Goal: Navigation & Orientation: Find specific page/section

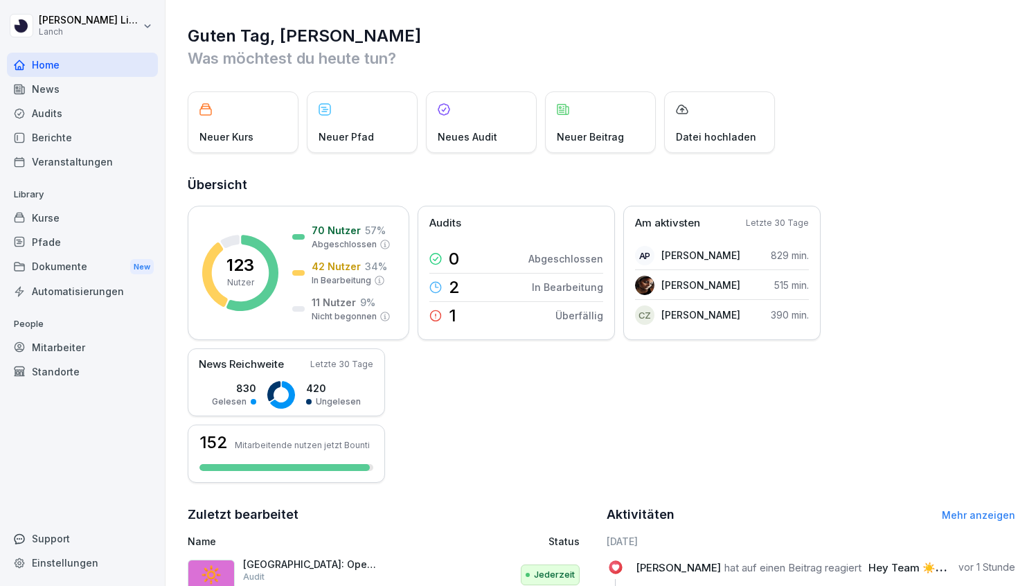
click at [119, 113] on div "Audits" at bounding box center [82, 113] width 151 height 24
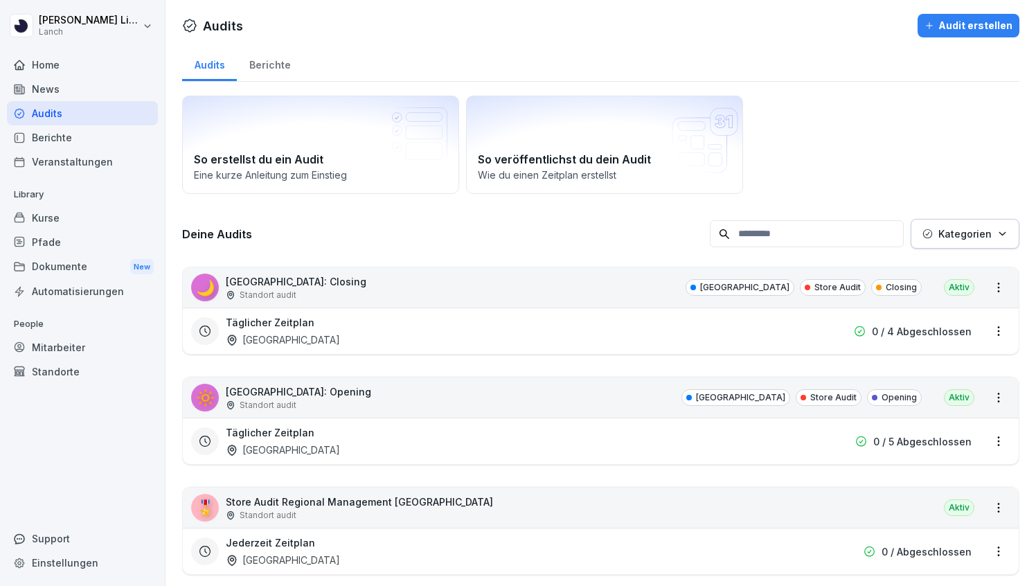
click at [103, 136] on div "Berichte" at bounding box center [82, 137] width 151 height 24
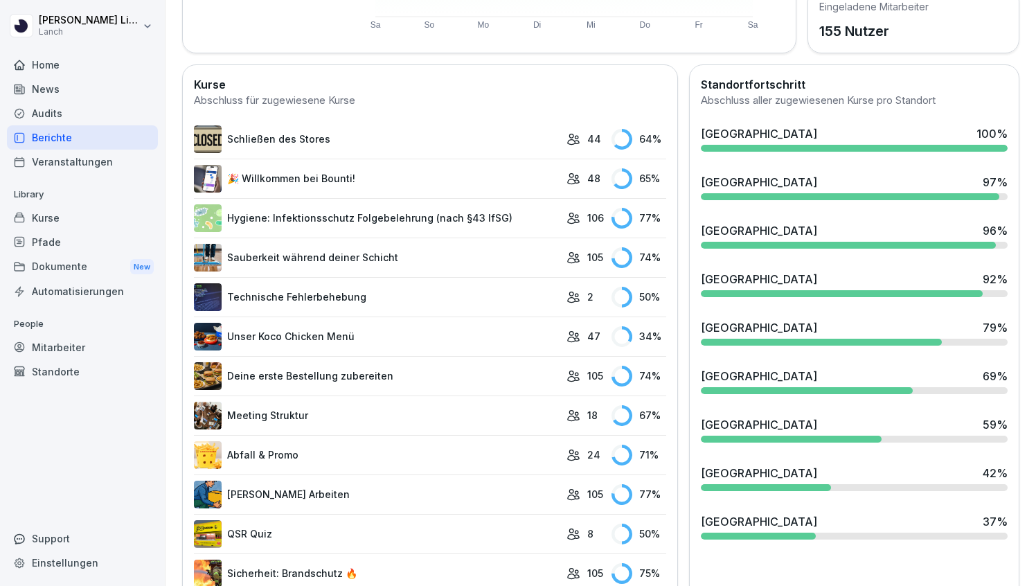
scroll to position [348, 0]
